Goal: Transaction & Acquisition: Purchase product/service

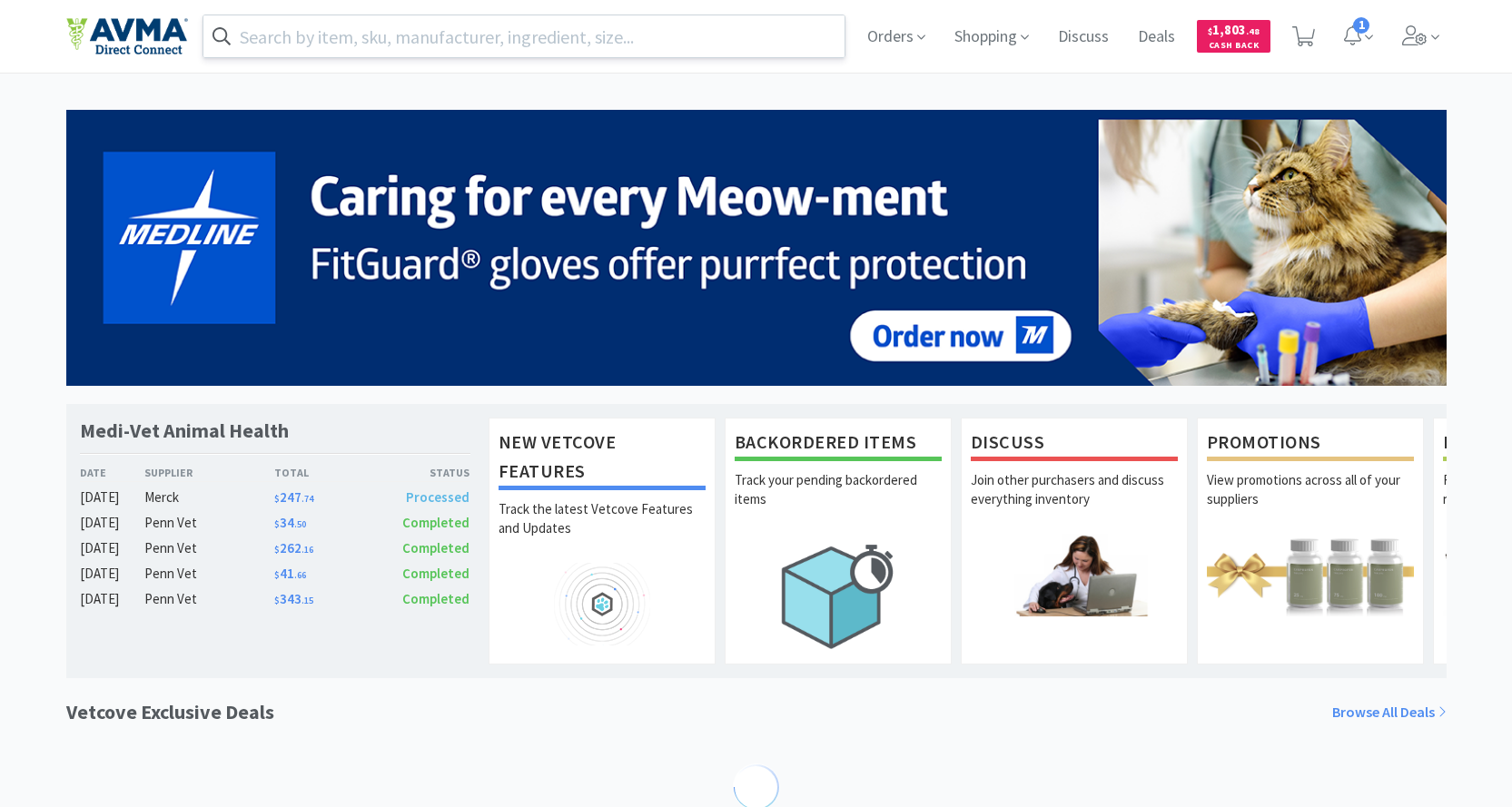
click at [423, 39] on input "text" at bounding box center [524, 36] width 642 height 42
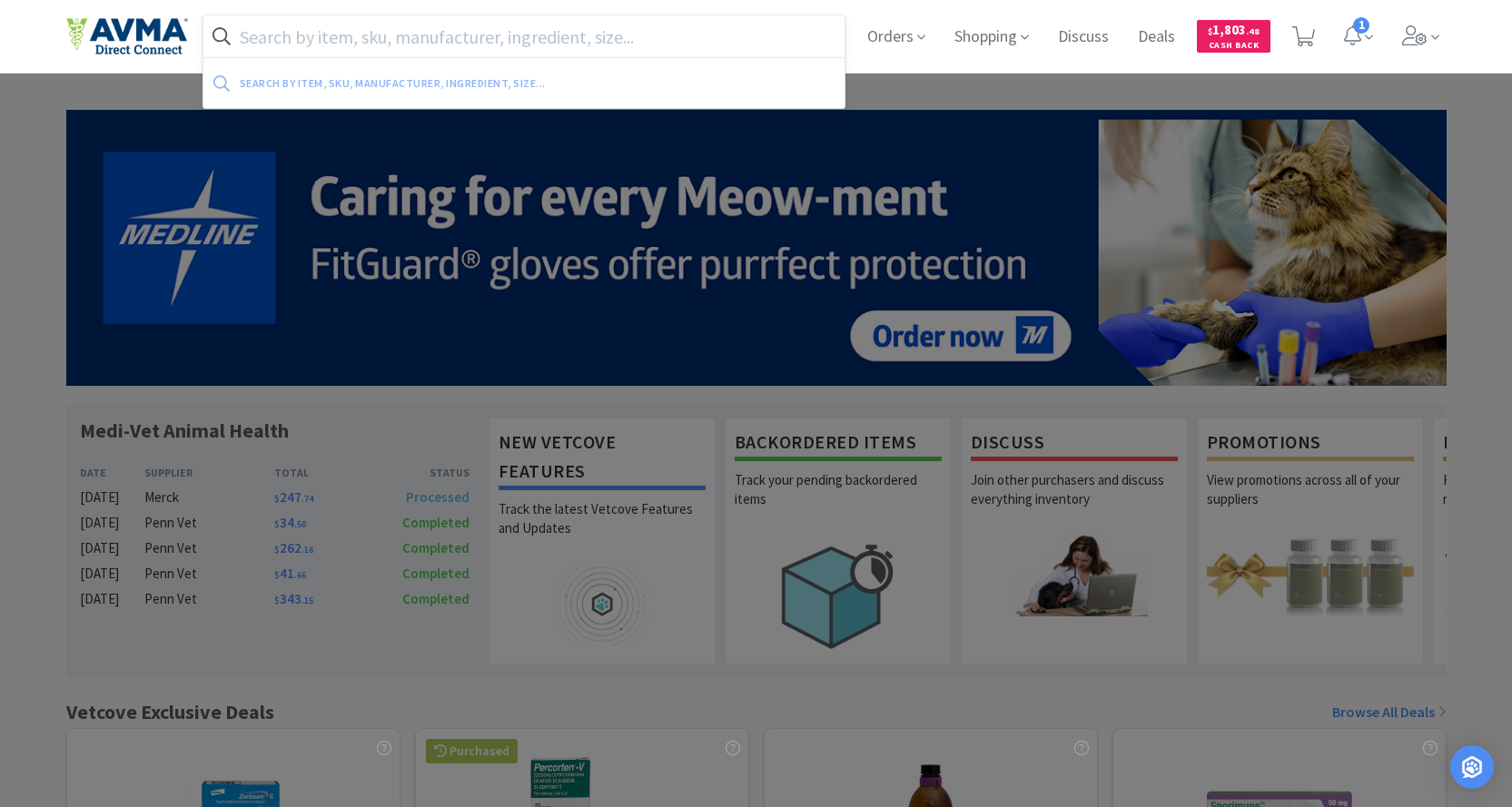
paste input "078932368"
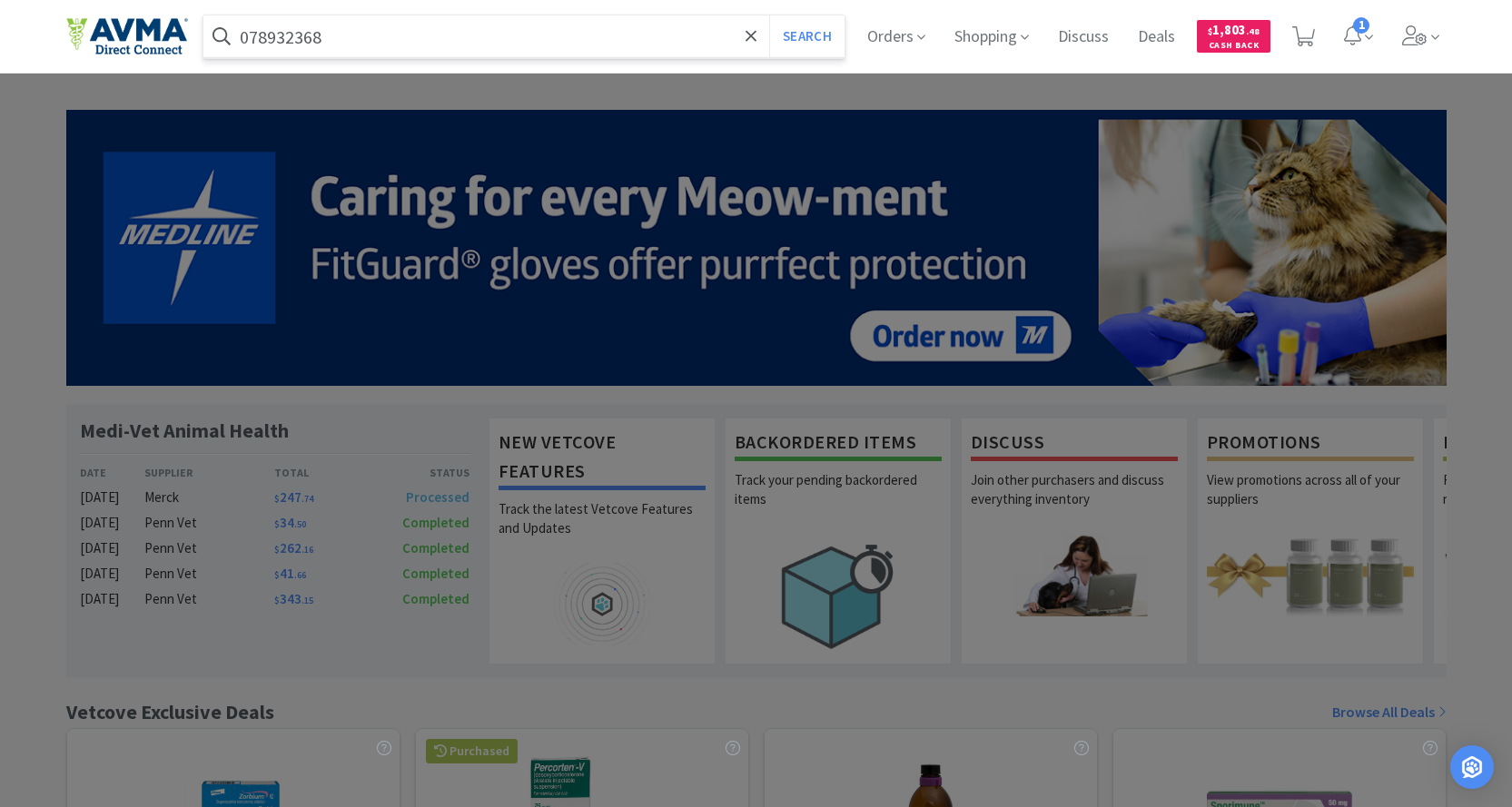
type input "078932368"
click at [769, 16] on button "Search" at bounding box center [806, 36] width 75 height 42
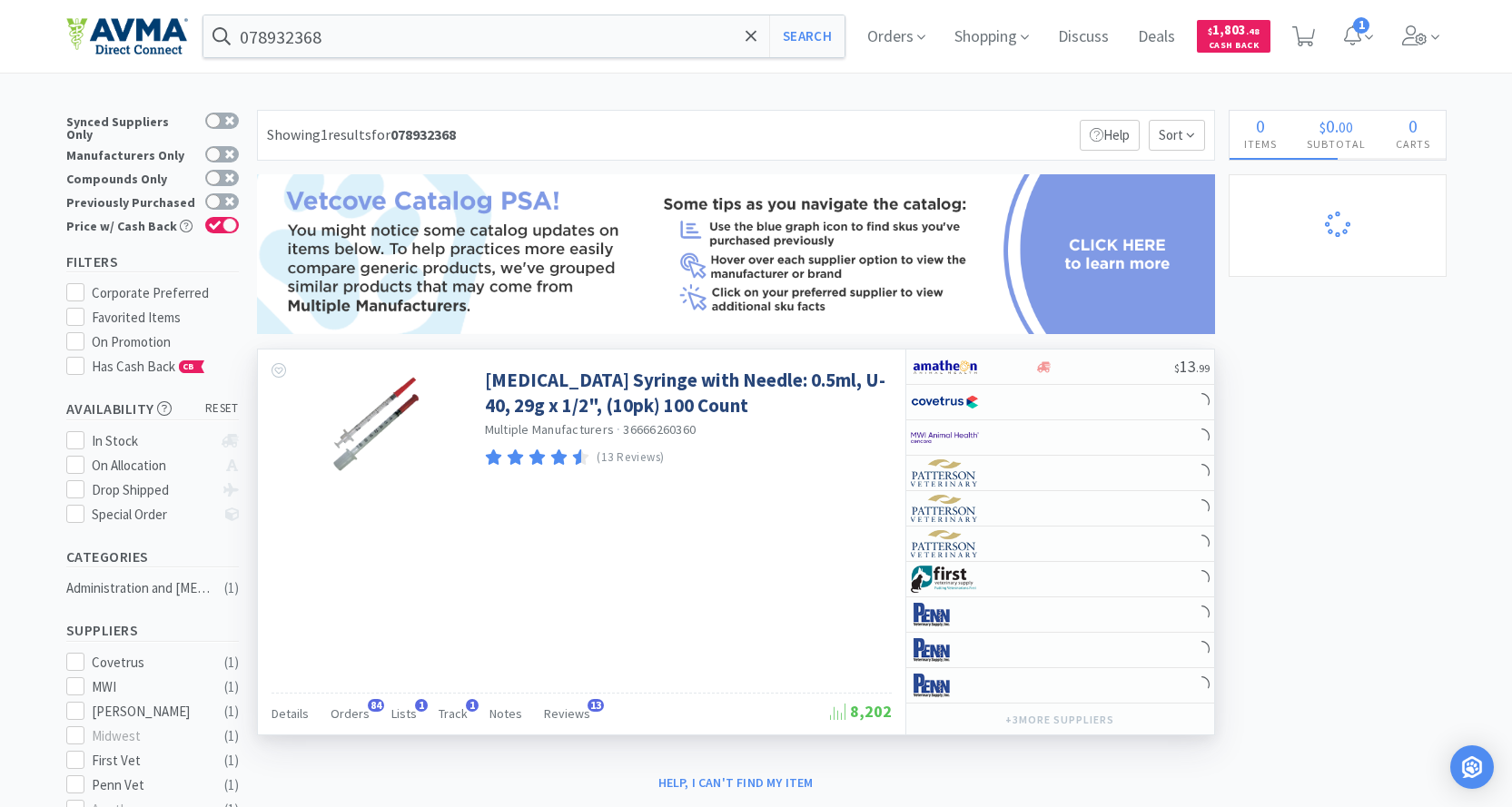
select select "10"
select select "5"
select select "3"
select select "7"
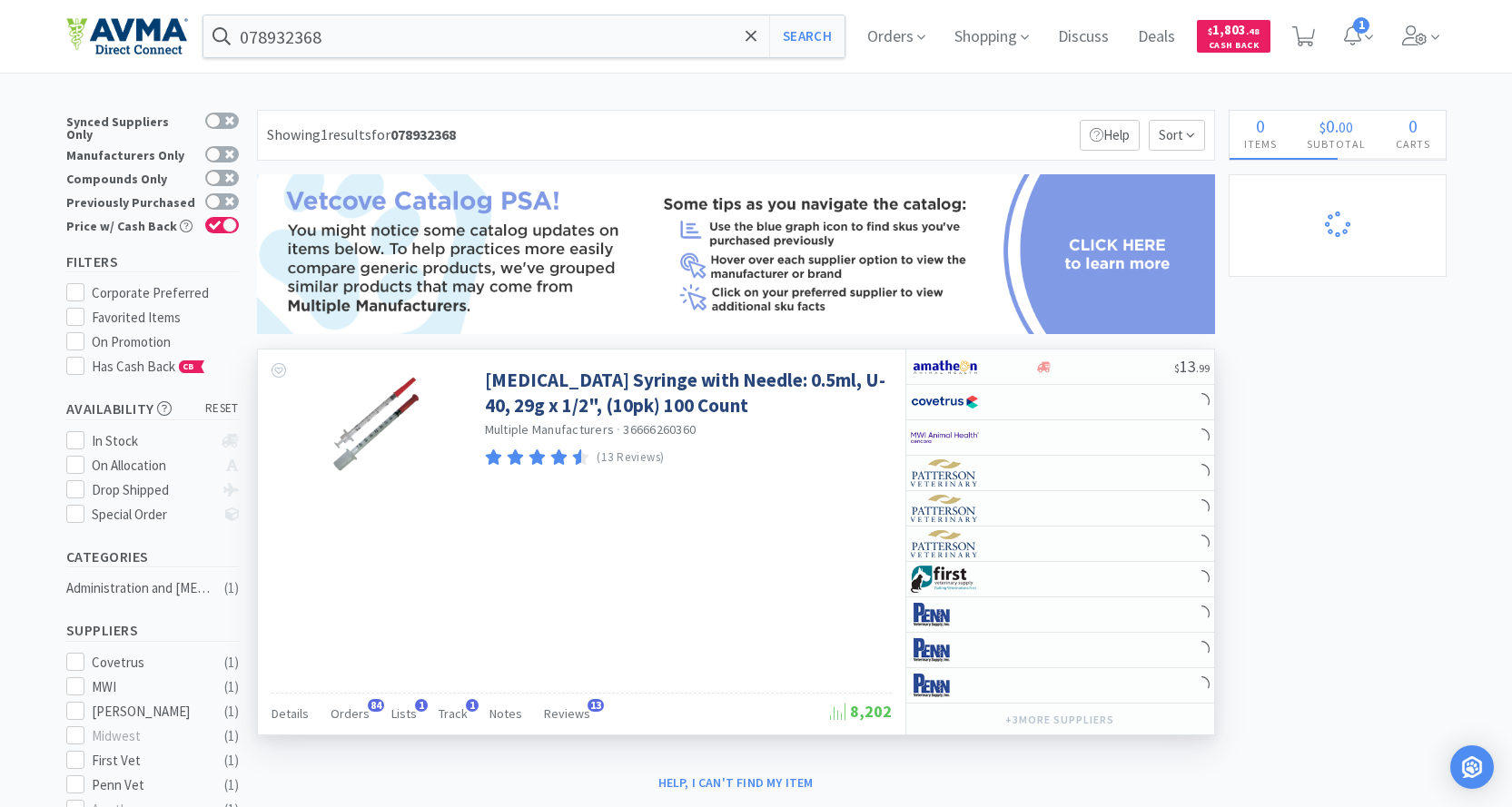
select select "1"
select select "9"
select select "1"
select select "4"
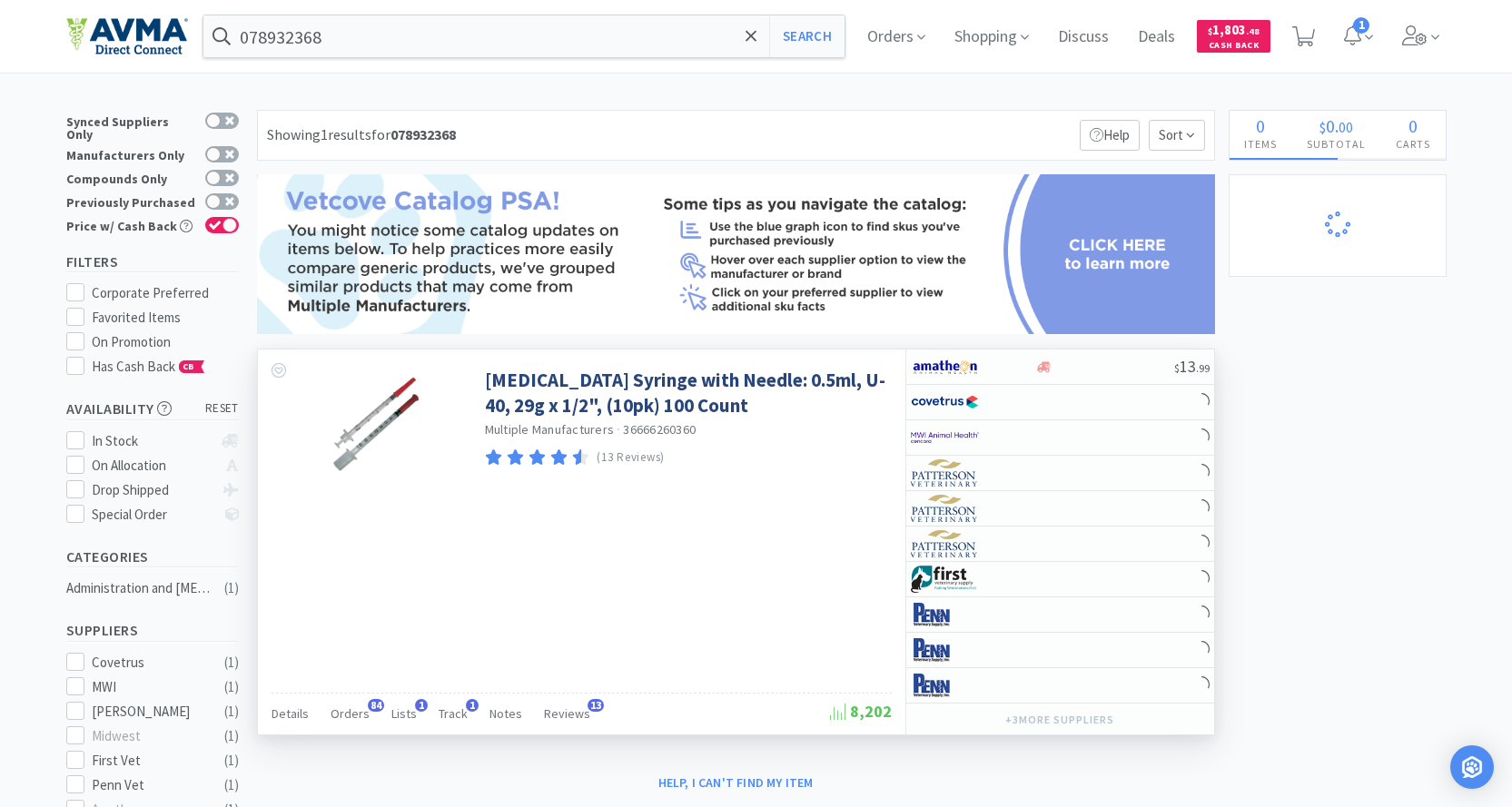
select select "1"
select select "12"
select select "1"
